Goal: Obtain resource: Download file/media

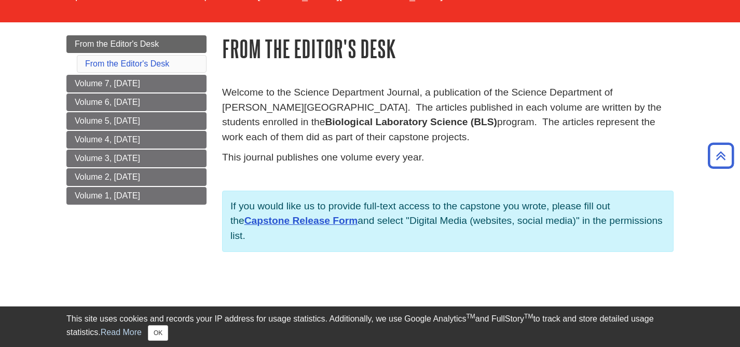
scroll to position [90, 0]
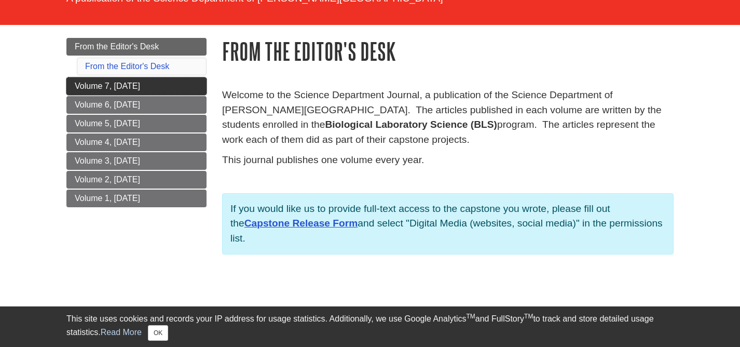
click at [160, 87] on link "Volume 7, [DATE]" at bounding box center [136, 86] width 140 height 18
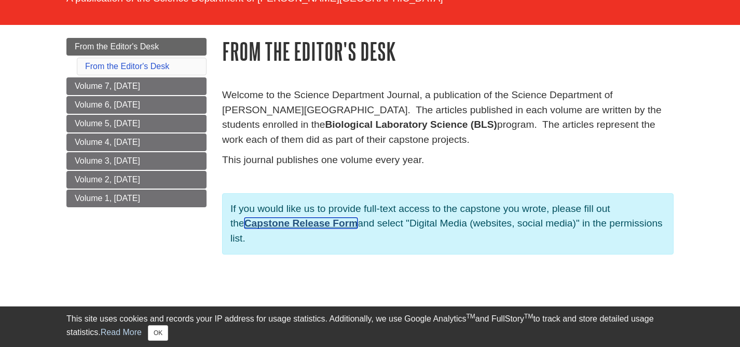
click at [331, 224] on link "Capstone Release Form" at bounding box center [301, 222] width 114 height 11
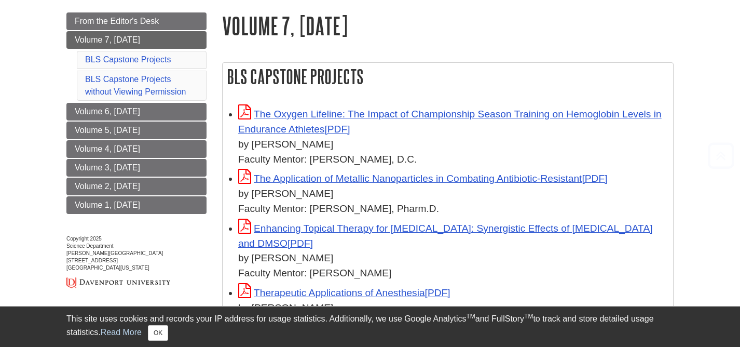
scroll to position [116, 0]
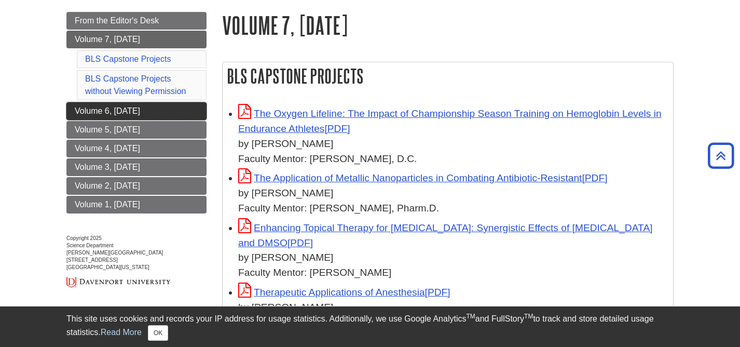
click at [140, 112] on span "Volume 6, [DATE]" at bounding box center [107, 110] width 65 height 9
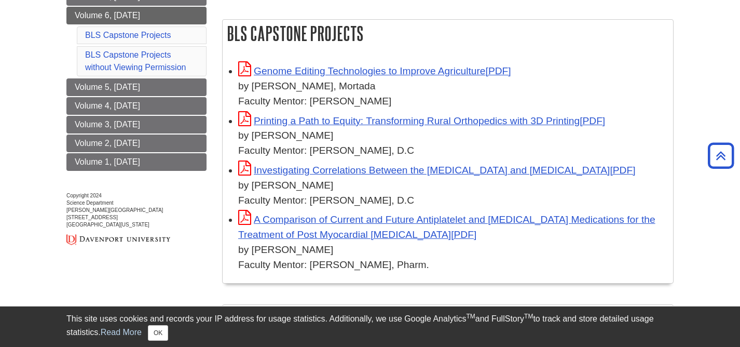
scroll to position [159, 0]
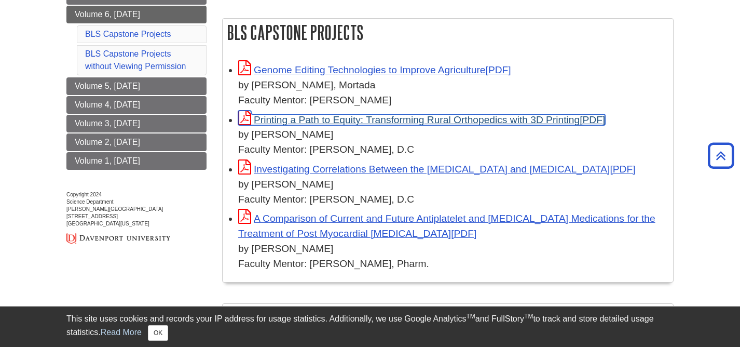
click at [317, 121] on link "Printing a Path to Equity: Transforming Rural Orthopedics with 3D Printing" at bounding box center [421, 119] width 367 height 11
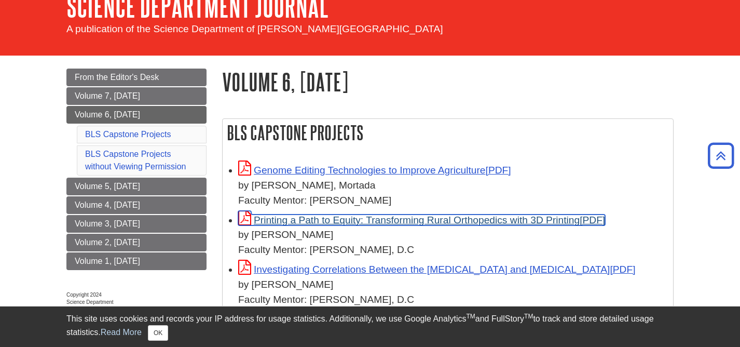
scroll to position [0, 0]
